Goal: Task Accomplishment & Management: Use online tool/utility

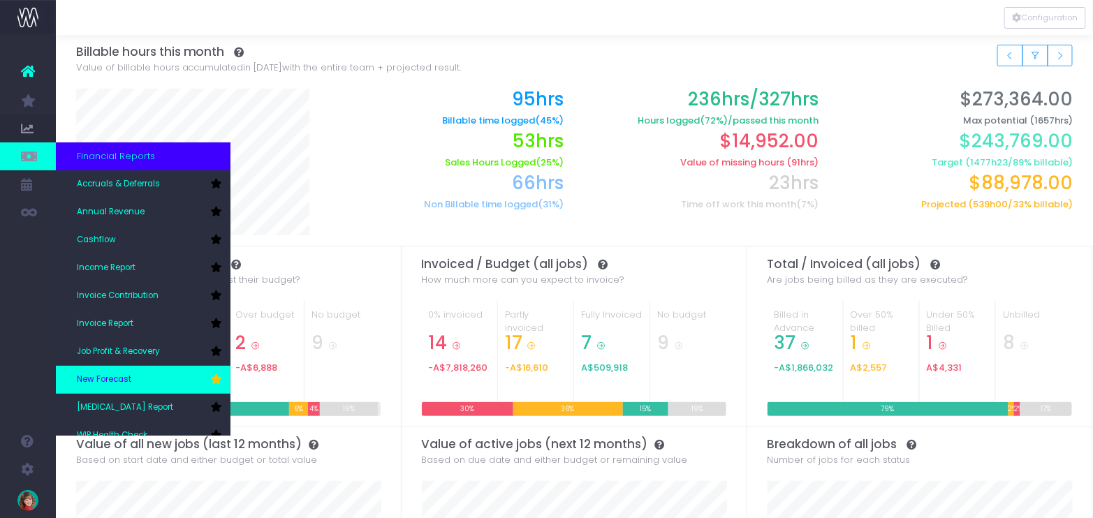
click at [117, 372] on link "New Forecast" at bounding box center [143, 380] width 175 height 28
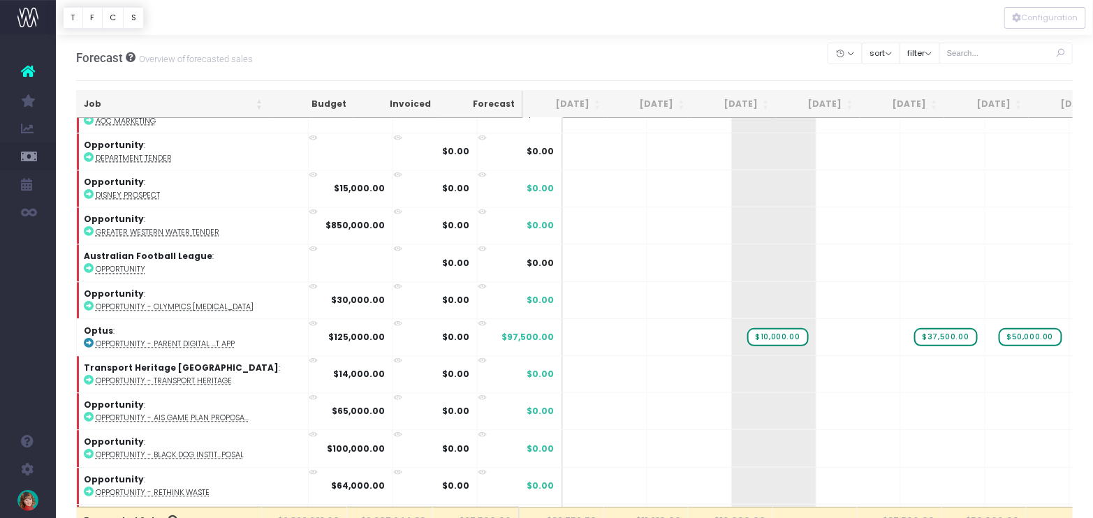
scroll to position [1154, 0]
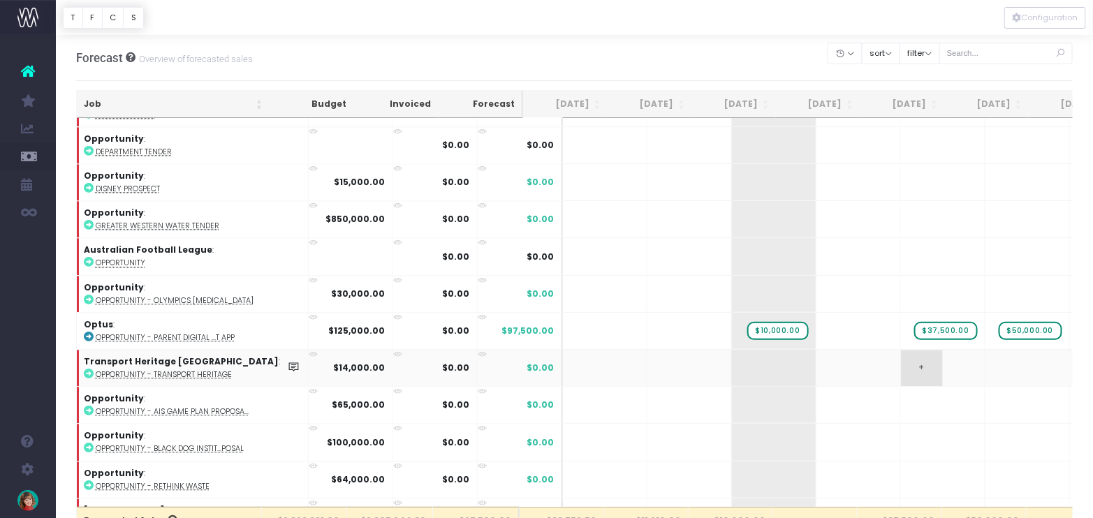
click at [901, 351] on span "+" at bounding box center [922, 368] width 42 height 36
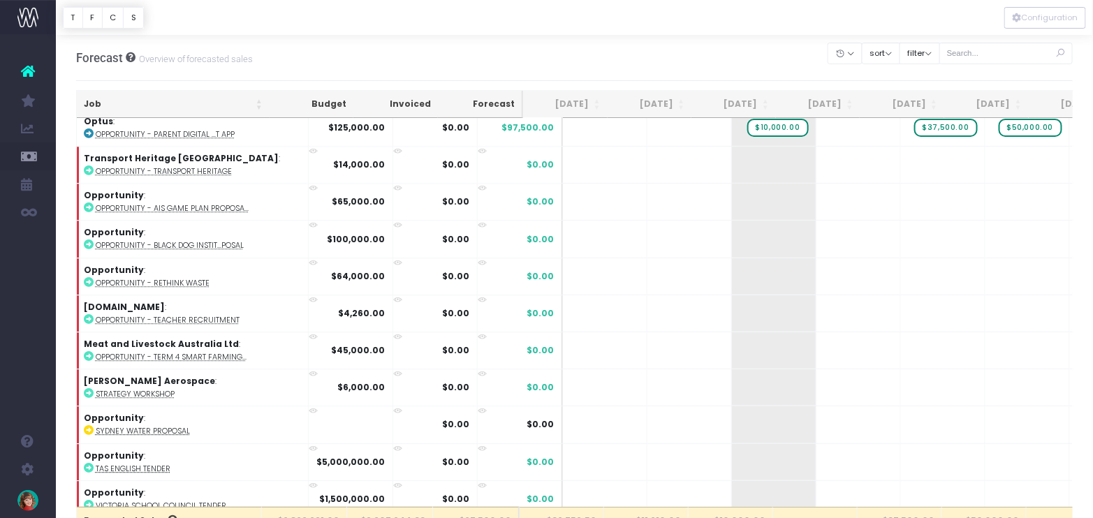
scroll to position [131, 0]
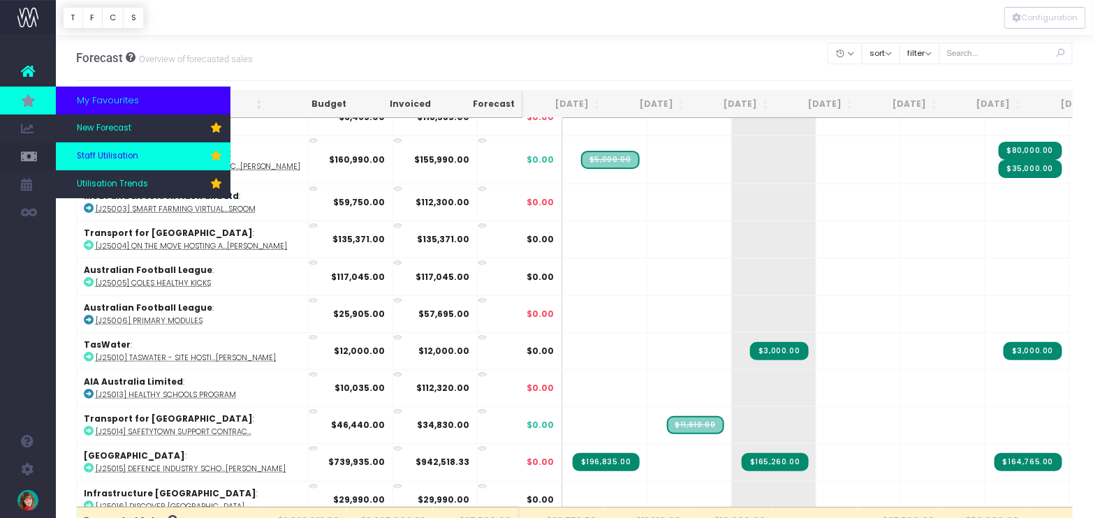
click at [126, 151] on span "Staff Utilisation" at bounding box center [107, 156] width 61 height 13
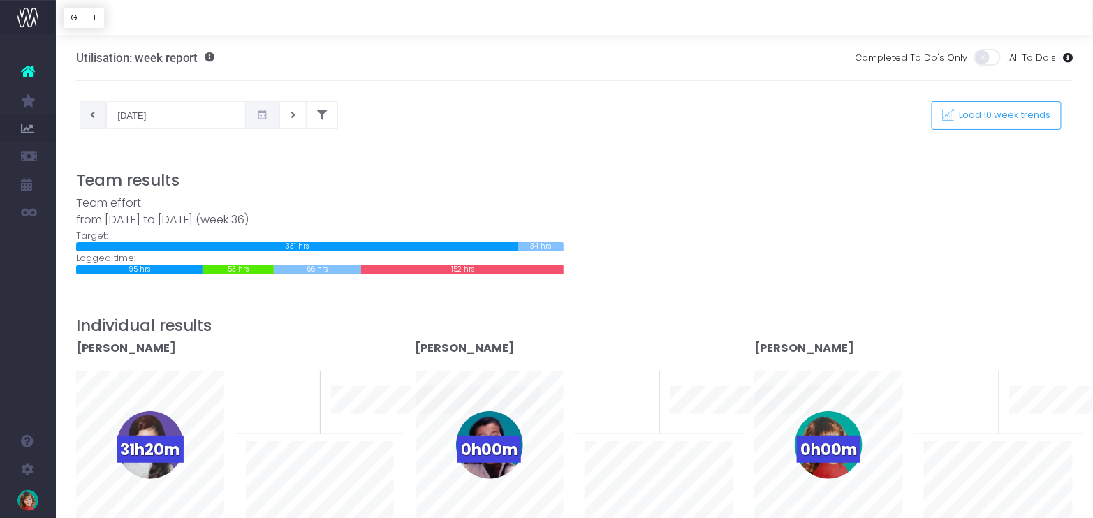
click at [92, 115] on icon at bounding box center [93, 115] width 5 height 0
type input "29-08-2025"
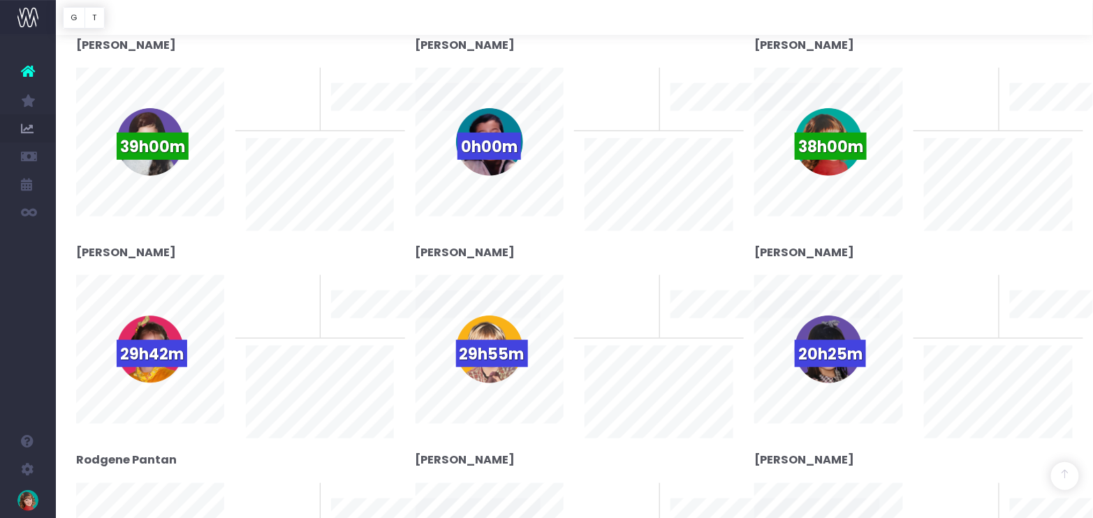
scroll to position [300, 0]
